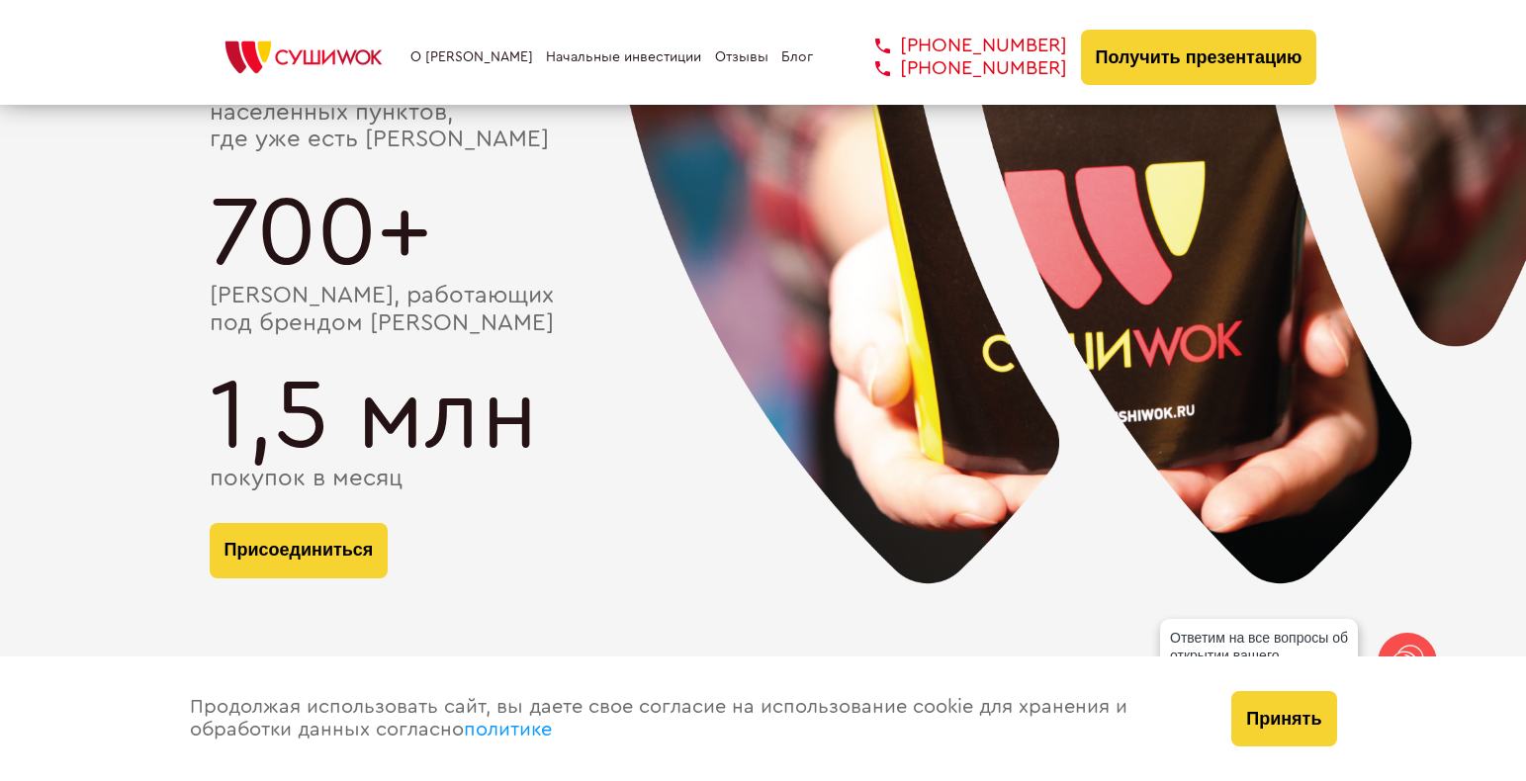
scroll to position [3856, 0]
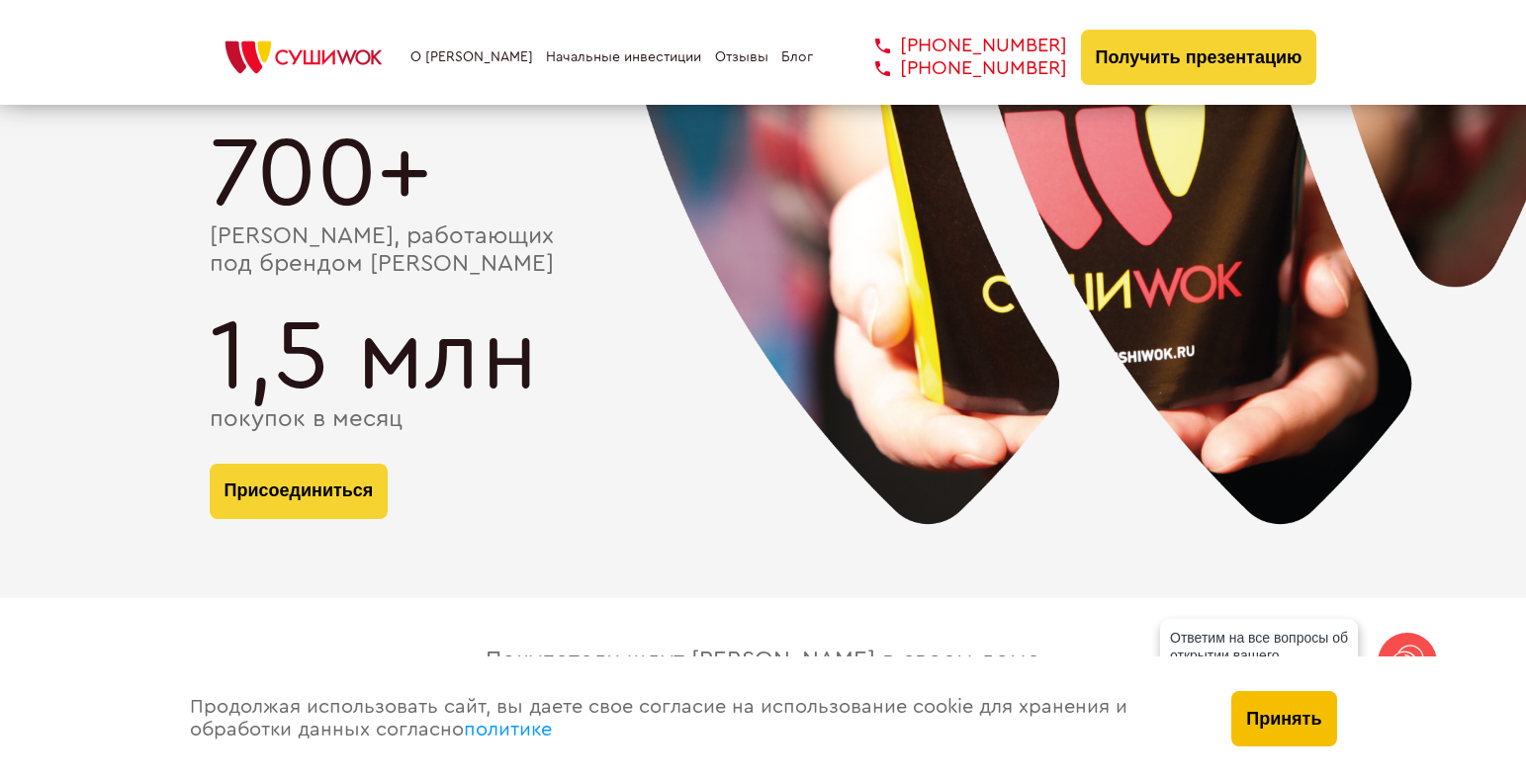
click at [1316, 729] on button "Принять" at bounding box center [1283, 718] width 105 height 55
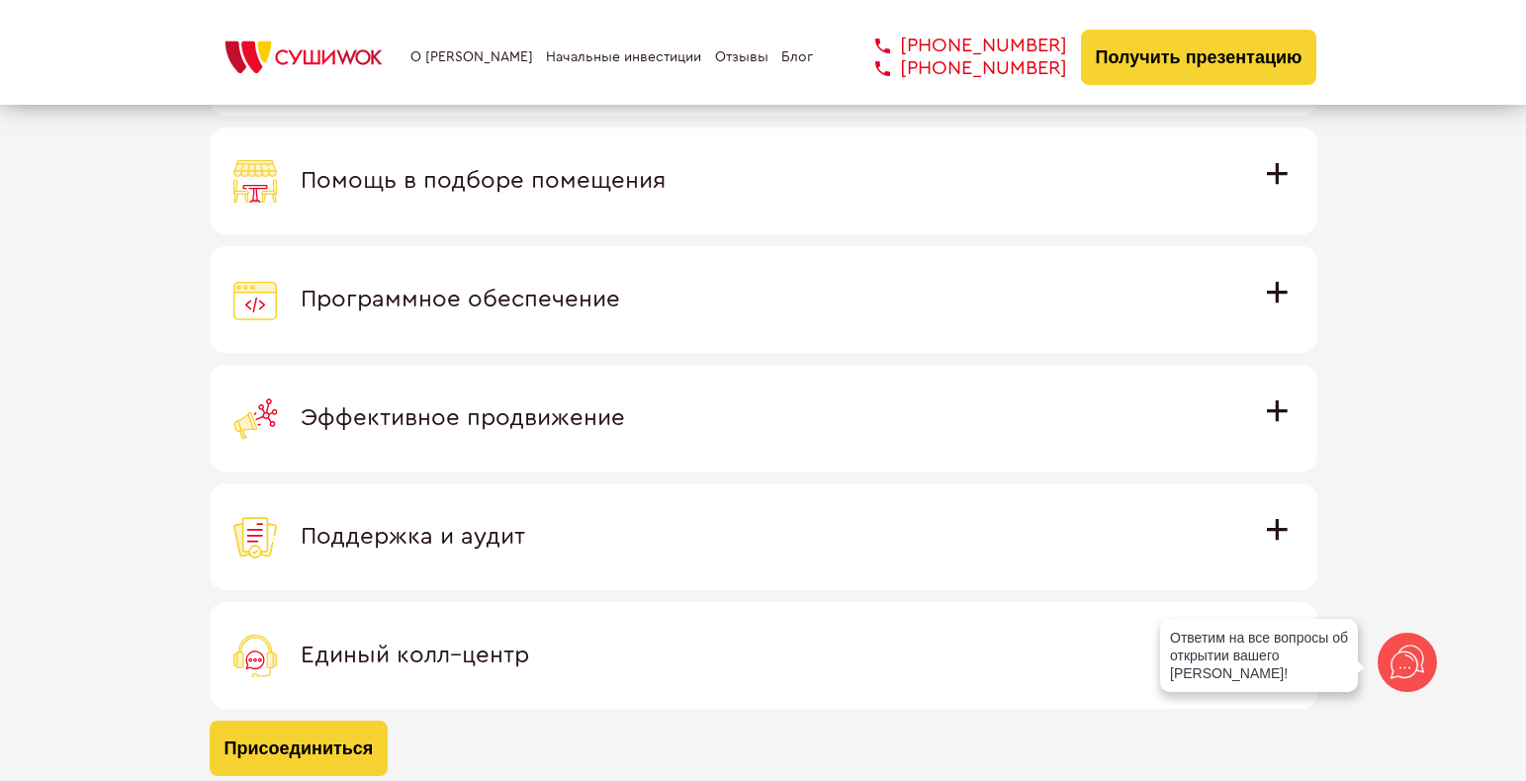
scroll to position [5834, 0]
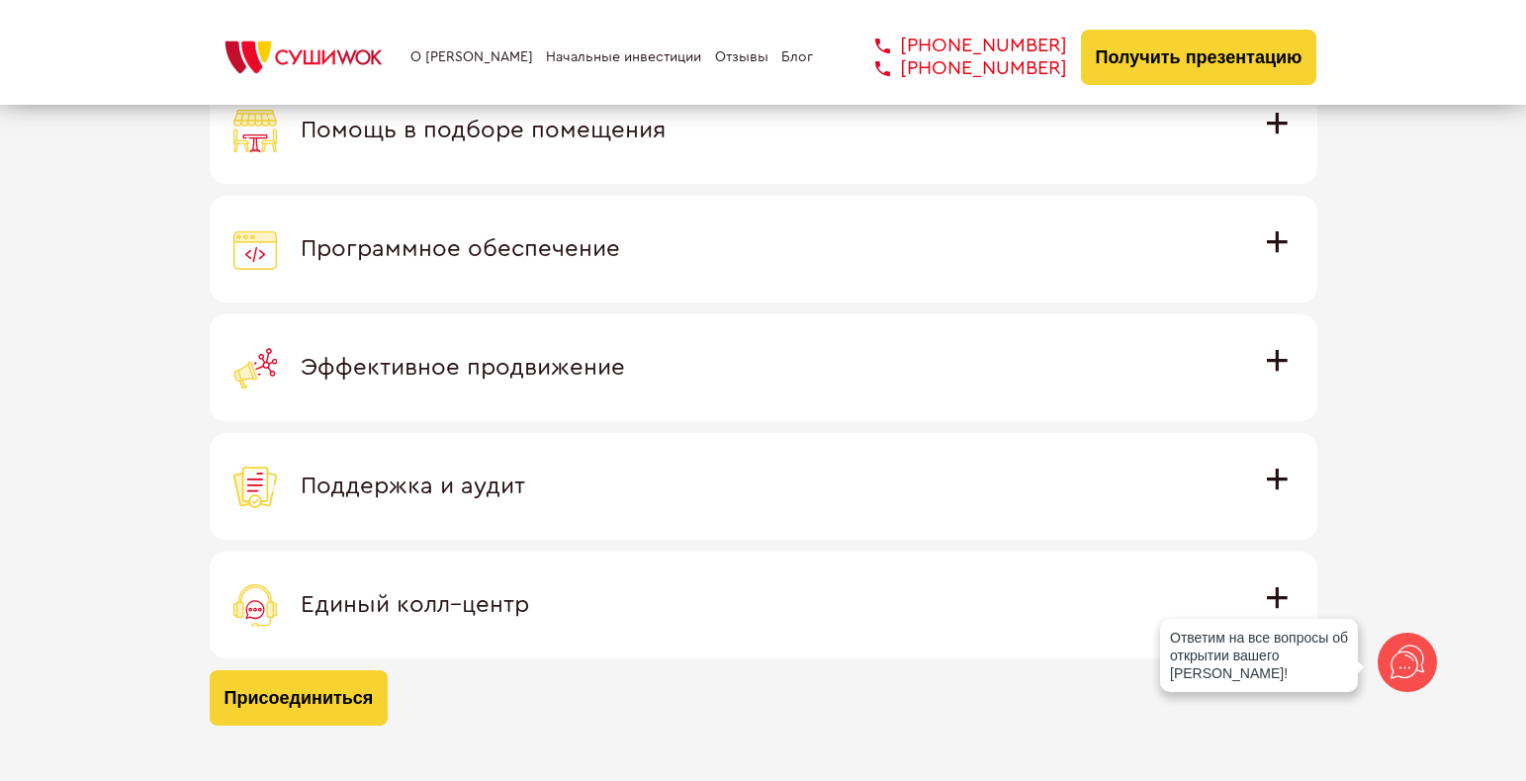
click at [625, 361] on span "Эффективное продвижение" at bounding box center [463, 368] width 324 height 24
click at [0, 0] on input "Эффективное продвижение Все рекламные материалы предоставляются централизованно…" at bounding box center [0, 0] width 0 height 0
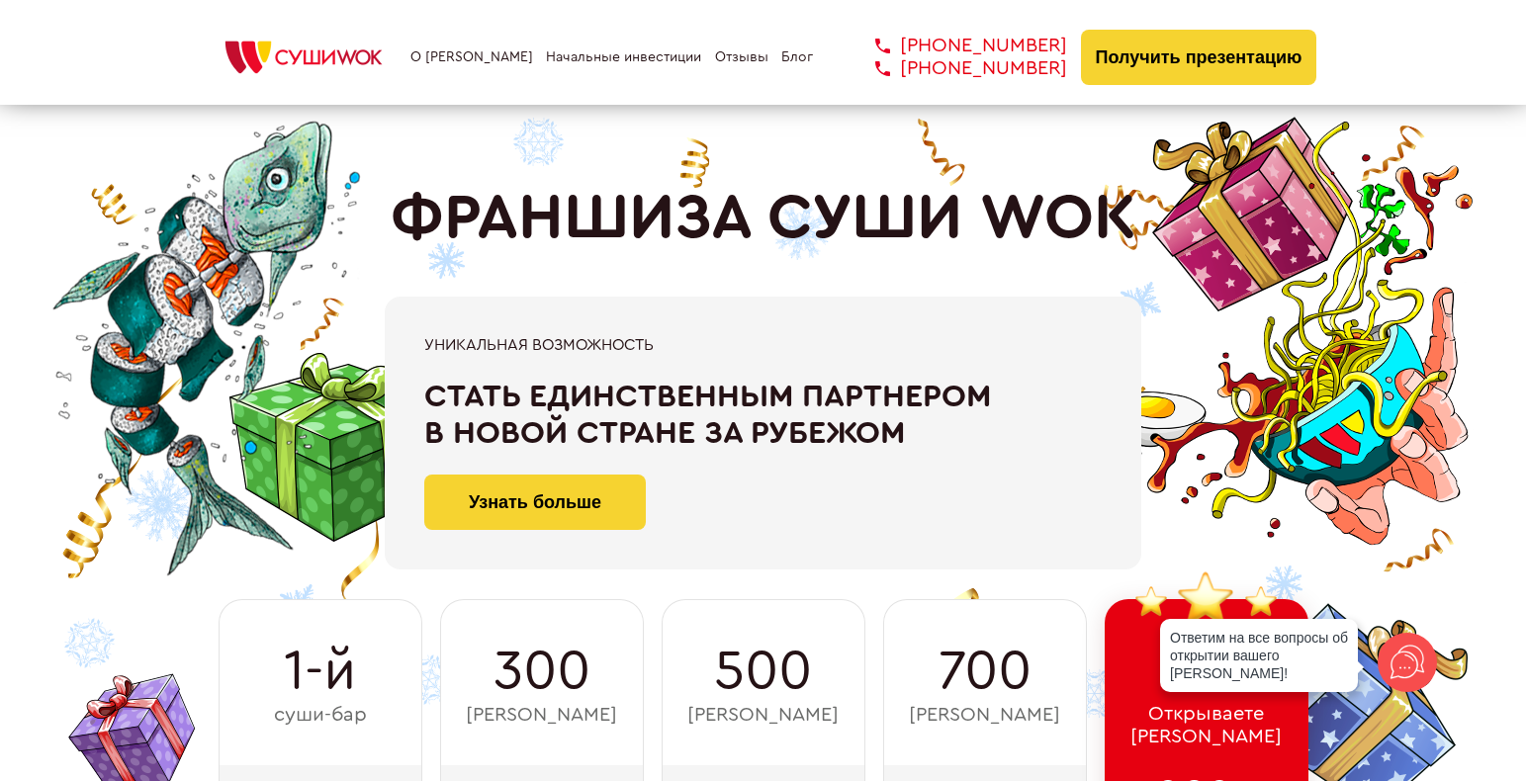
scroll to position [0, 0]
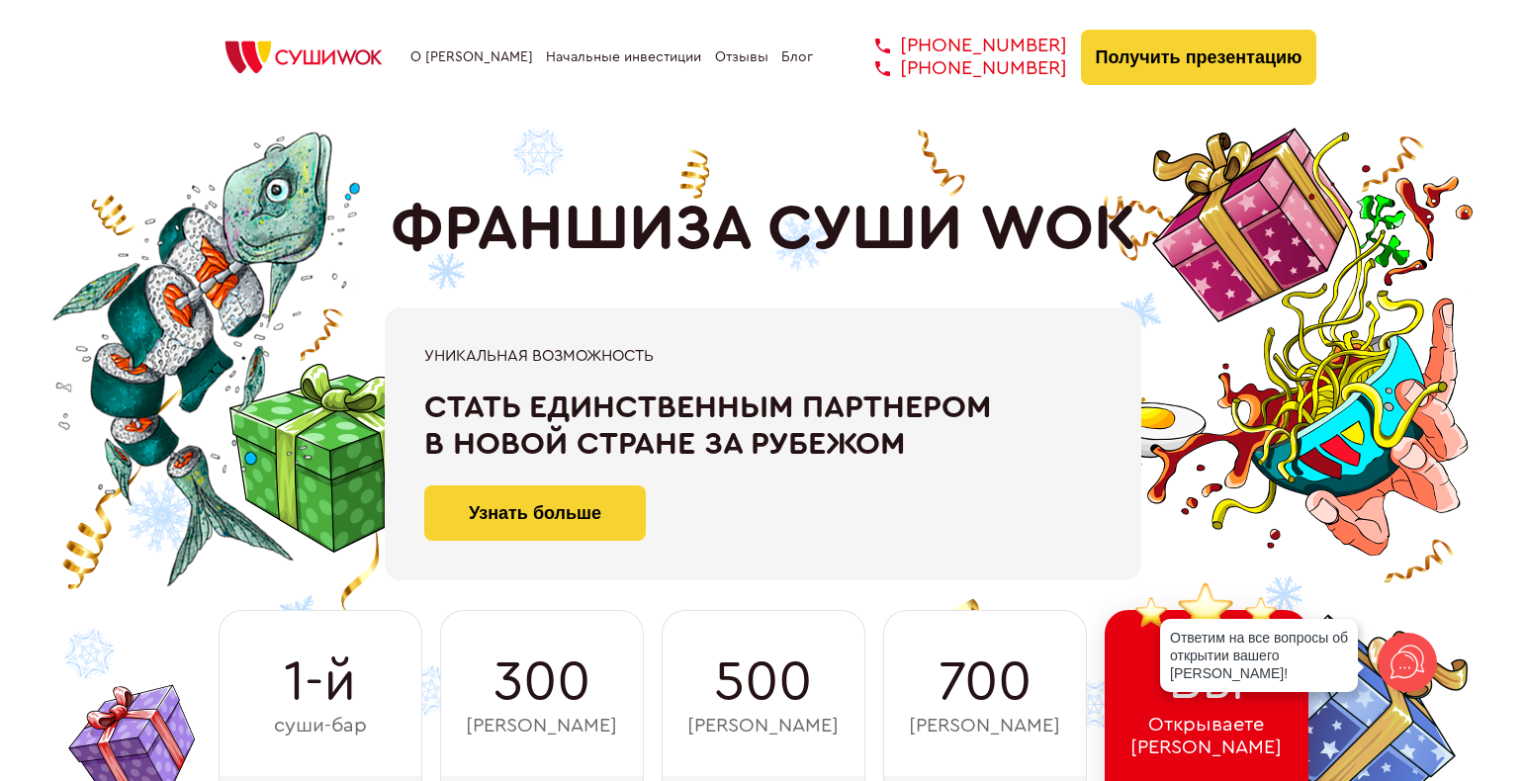
click at [459, 52] on link "О [PERSON_NAME]" at bounding box center [471, 57] width 123 height 16
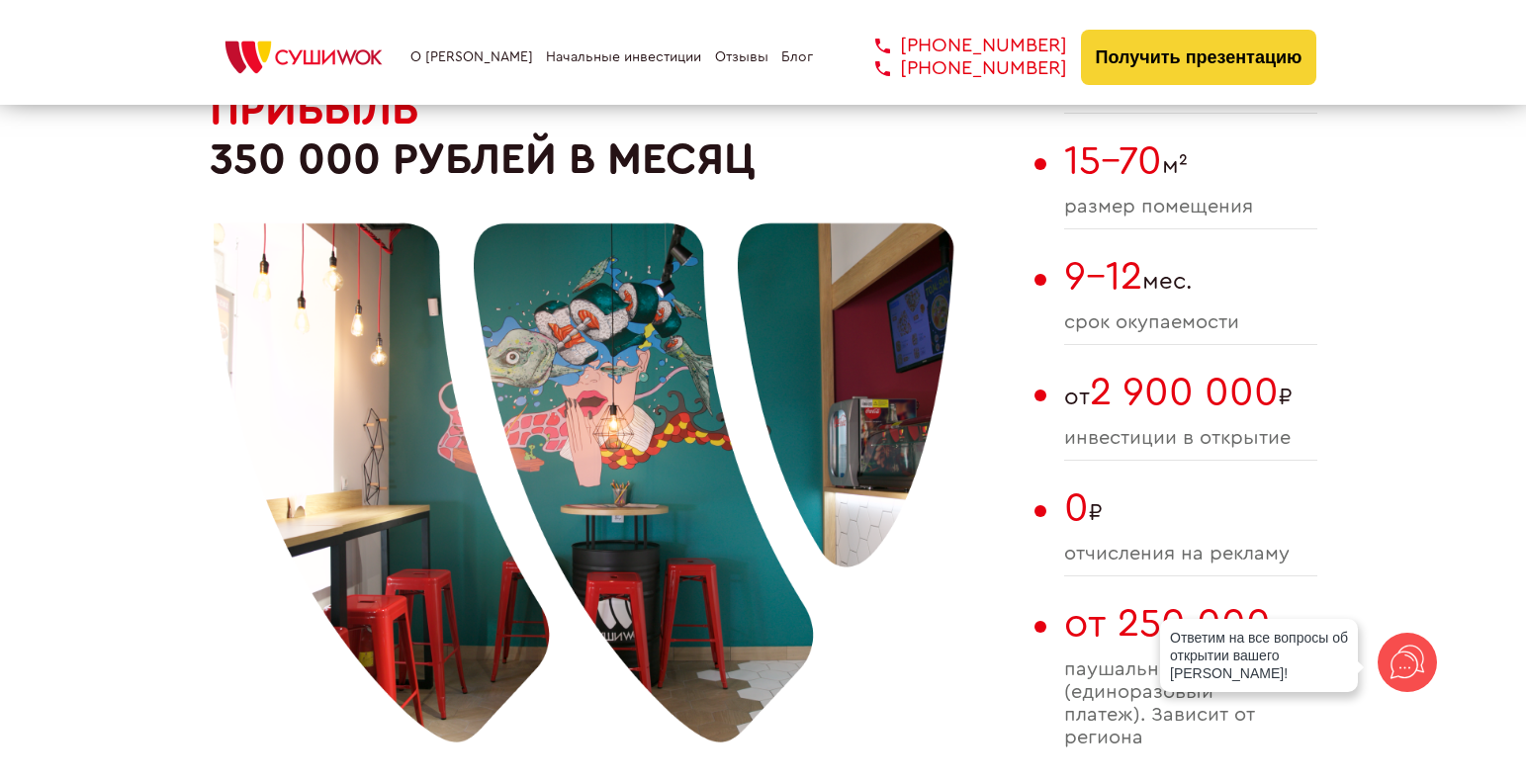
click at [585, 56] on link "Начальные инвестиции" at bounding box center [623, 57] width 155 height 16
